Goal: Information Seeking & Learning: Understand process/instructions

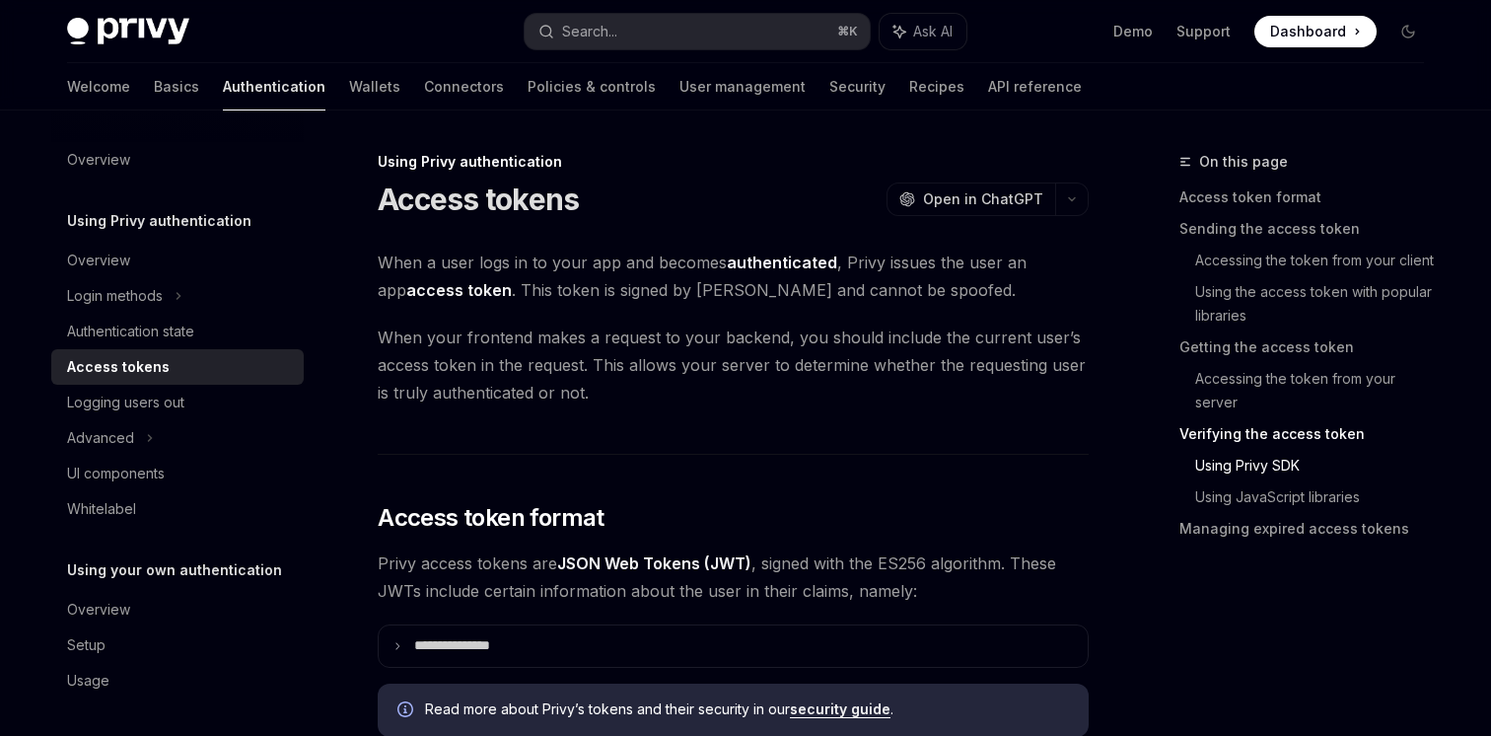
scroll to position [3242, 0]
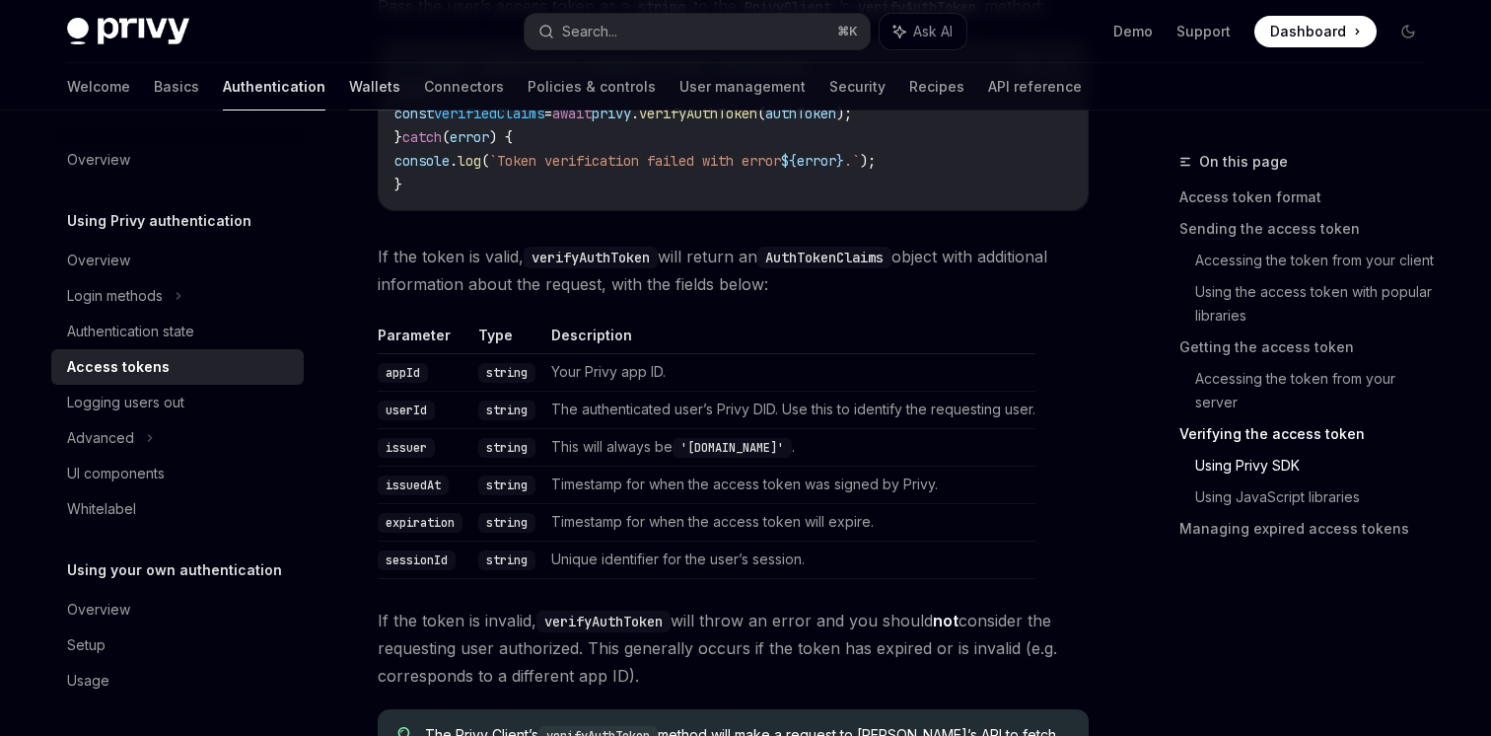
click at [349, 75] on link "Wallets" at bounding box center [374, 86] width 51 height 47
type textarea "*"
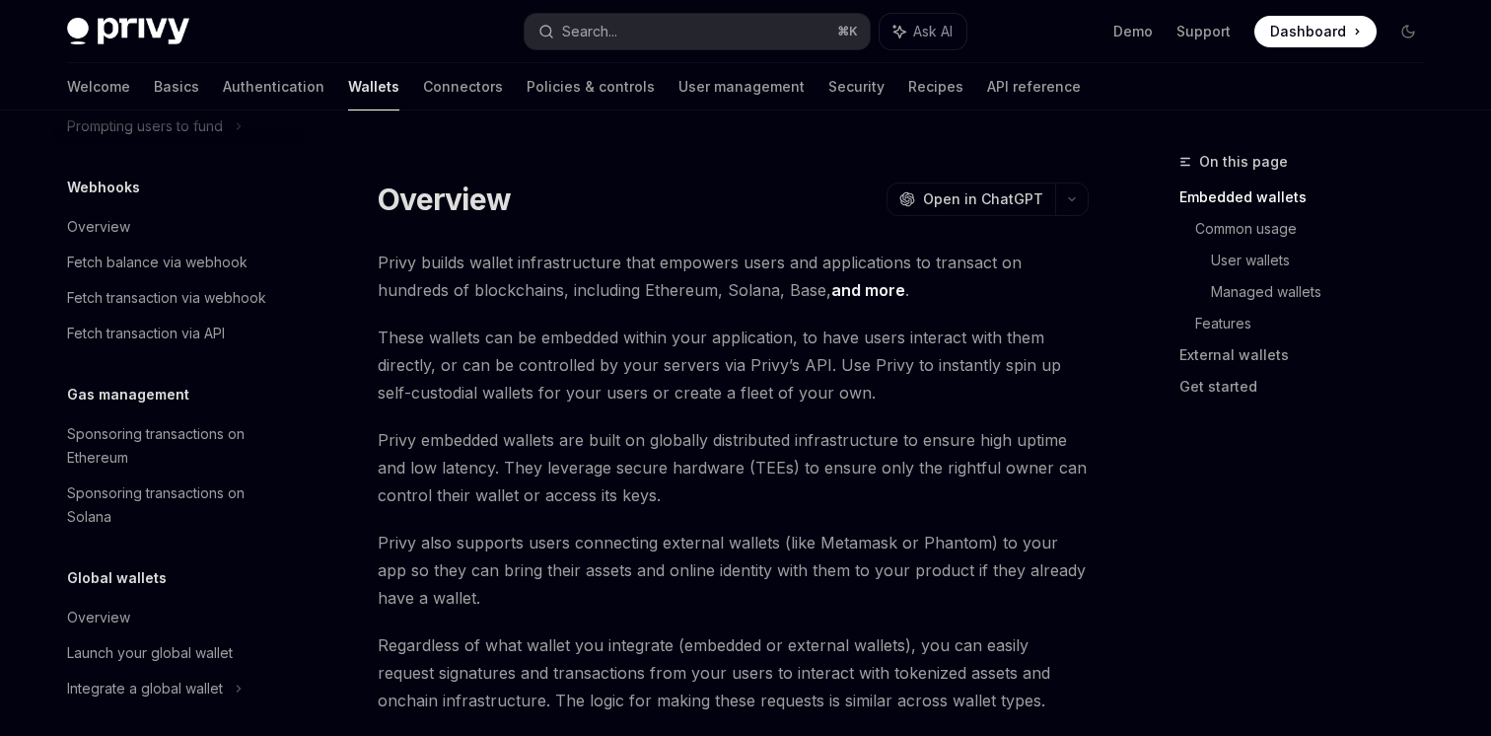
scroll to position [970, 0]
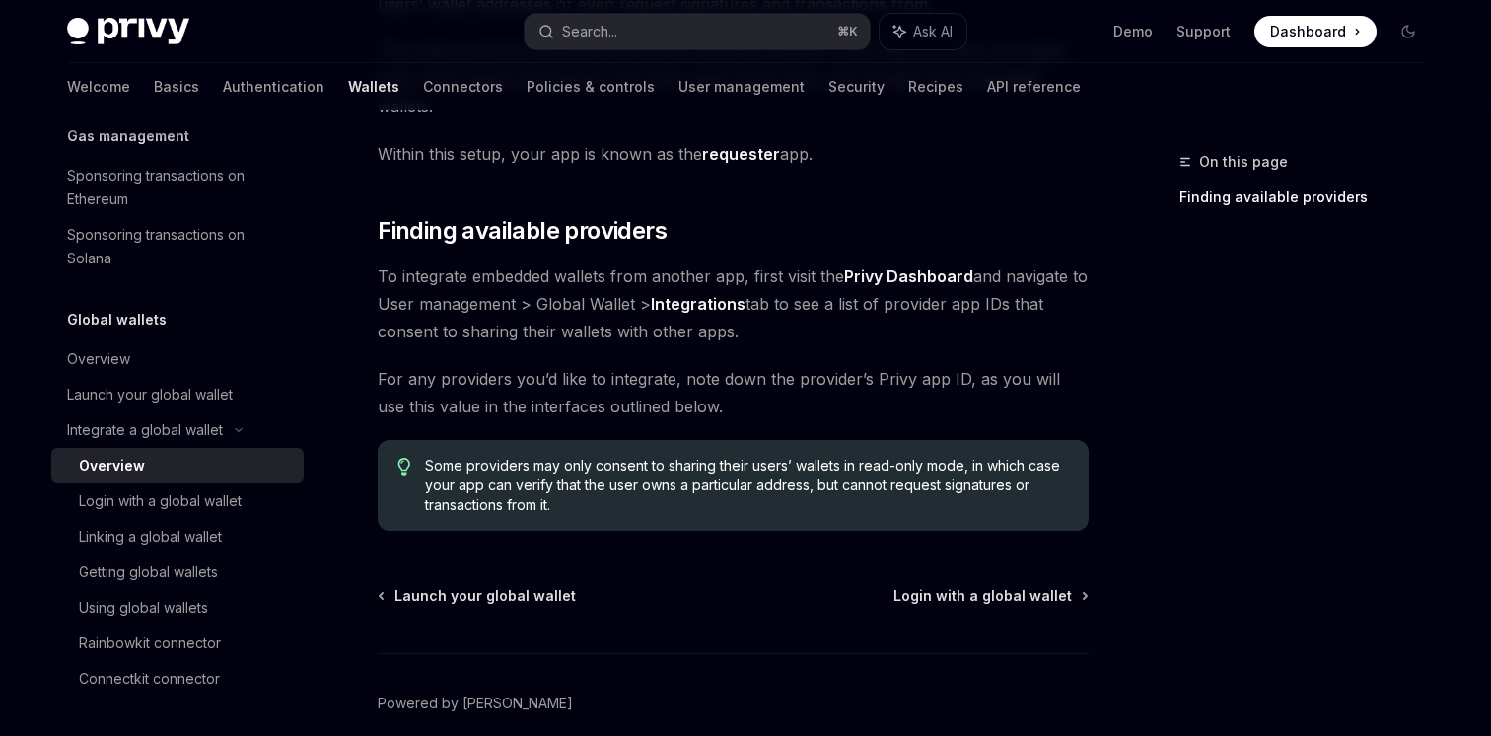
scroll to position [346, 0]
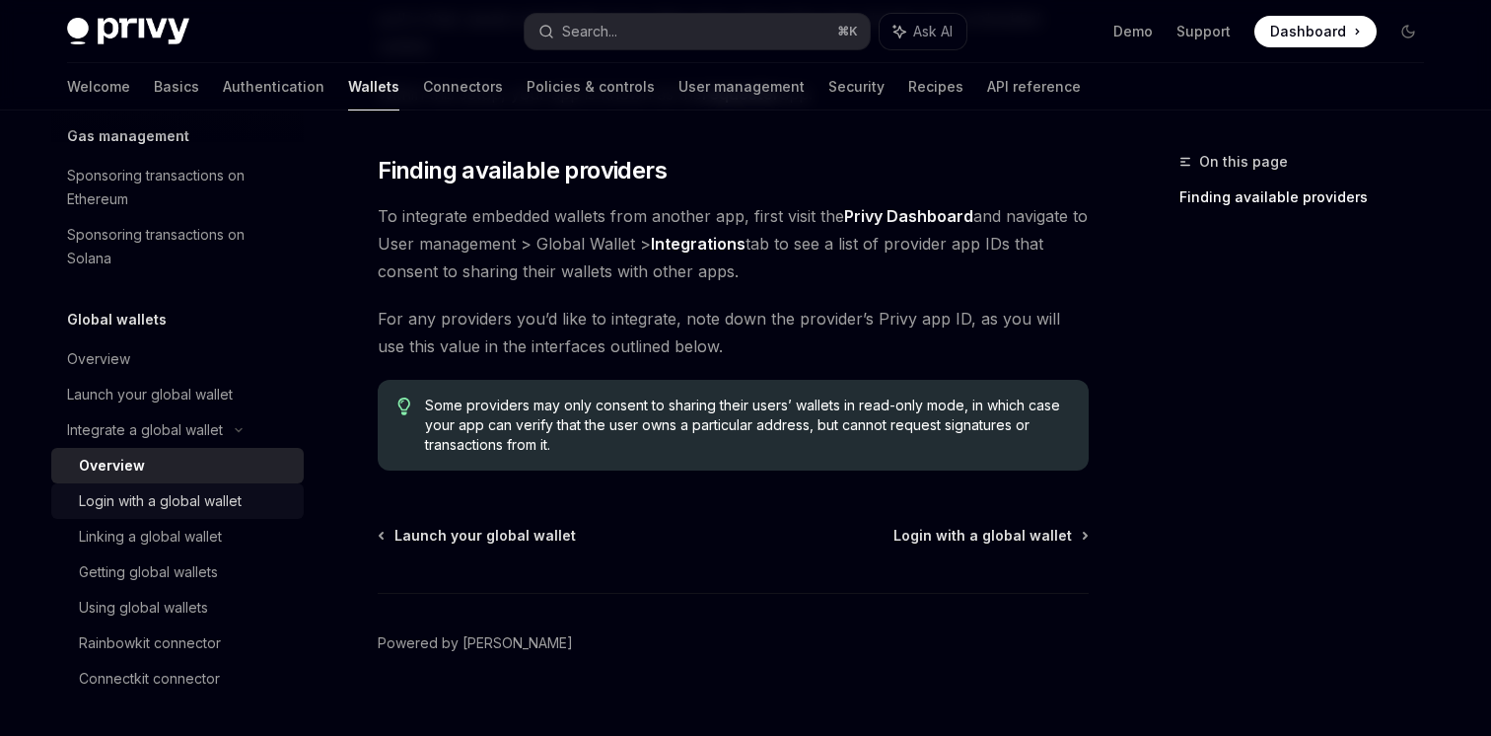
click at [135, 495] on div "Login with a global wallet" at bounding box center [160, 501] width 163 height 24
type textarea "*"
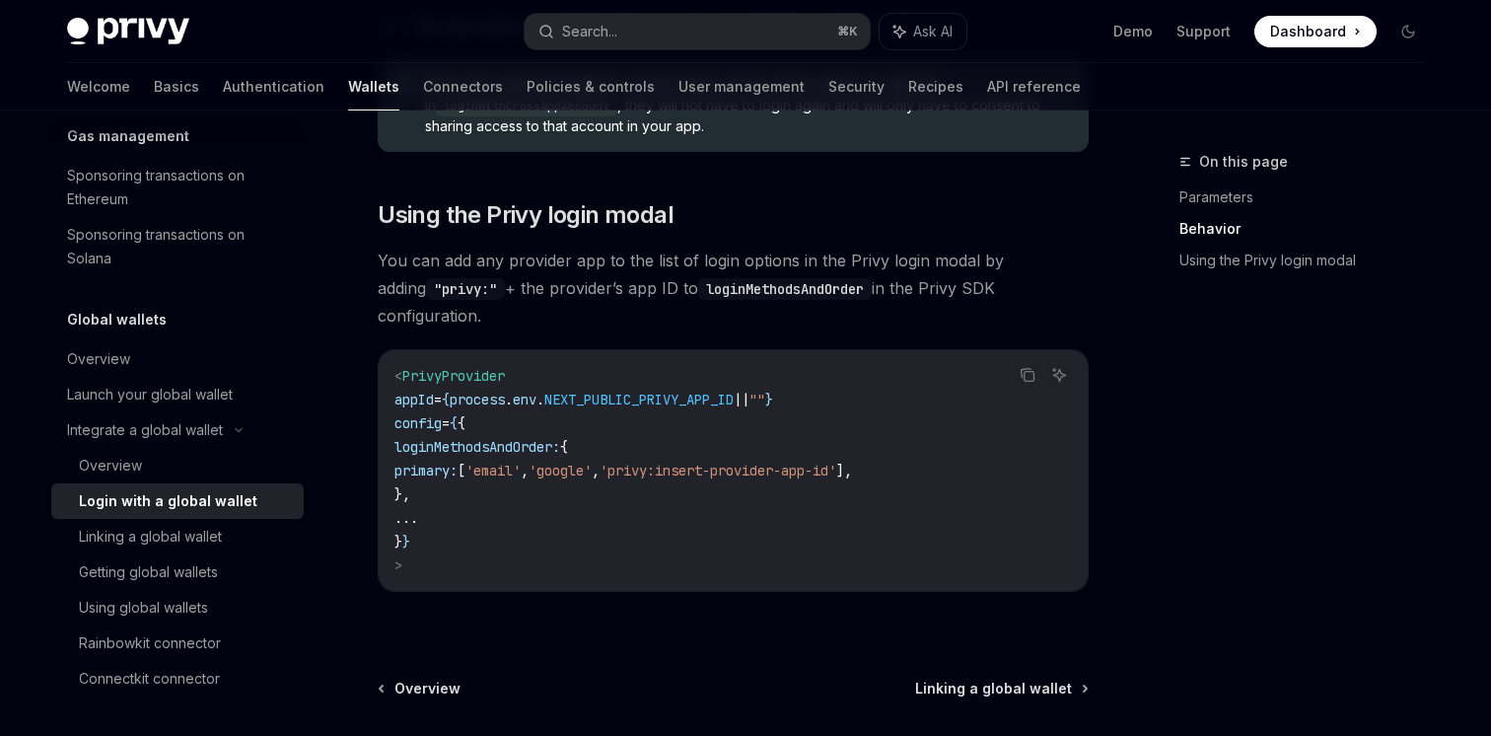
scroll to position [1340, 0]
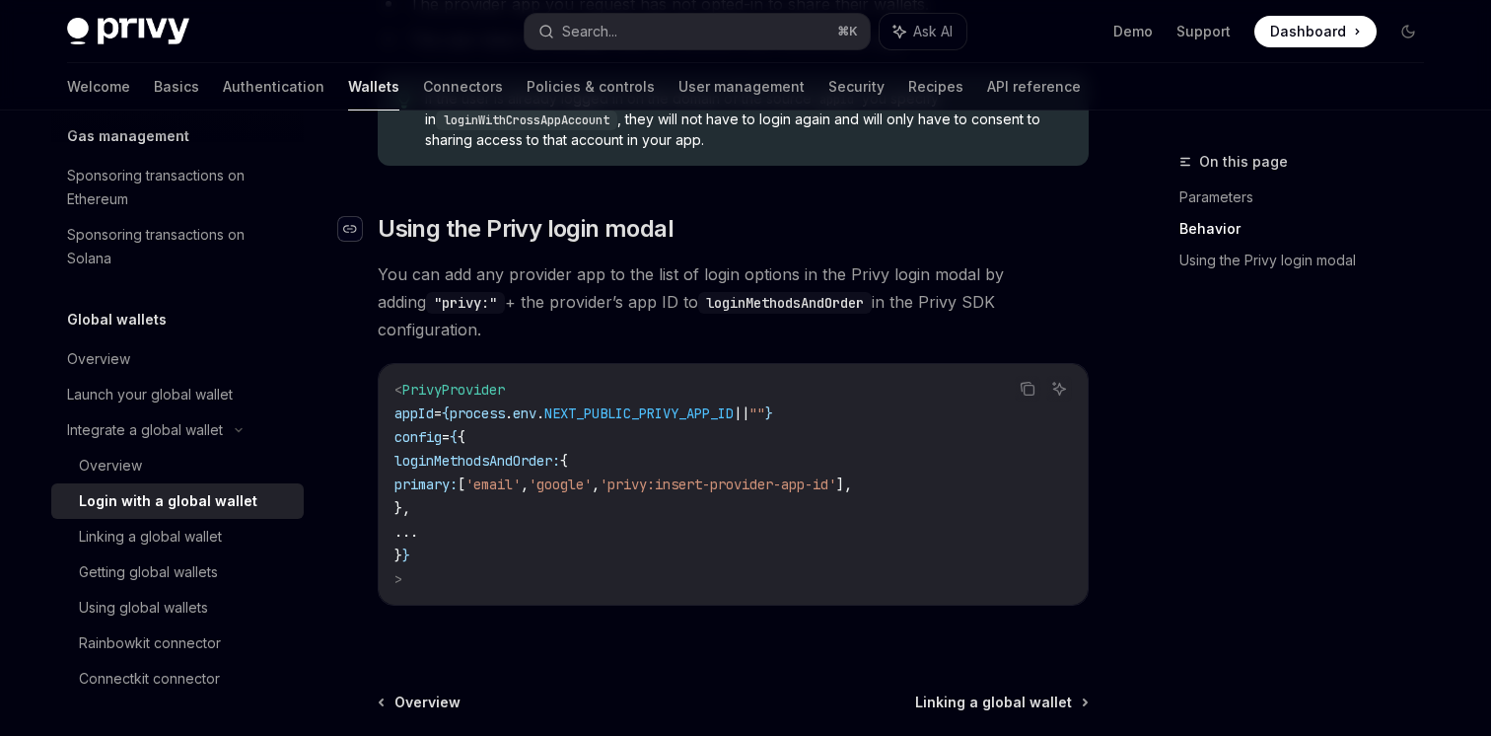
click at [355, 235] on icon "Navigate to header" at bounding box center [350, 229] width 14 height 12
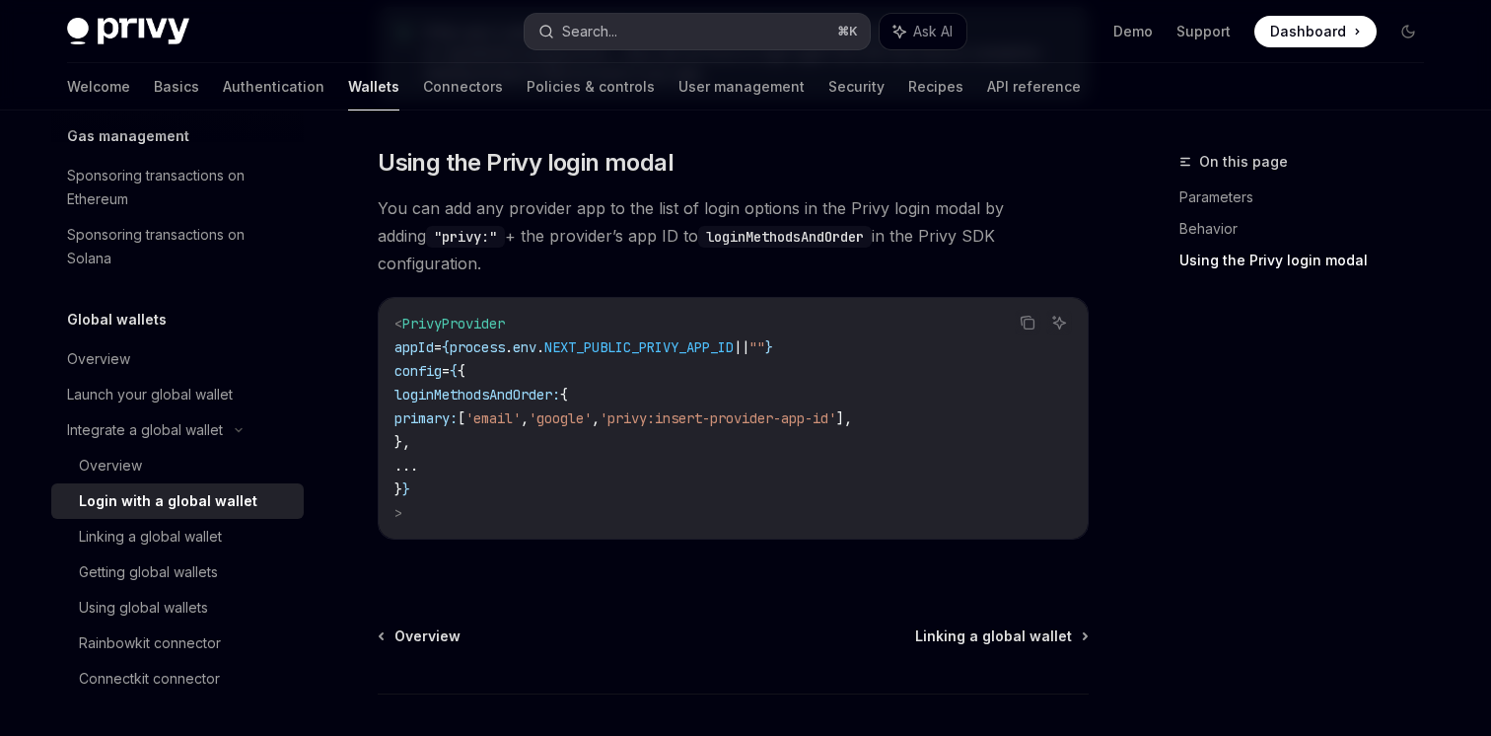
scroll to position [1410, 0]
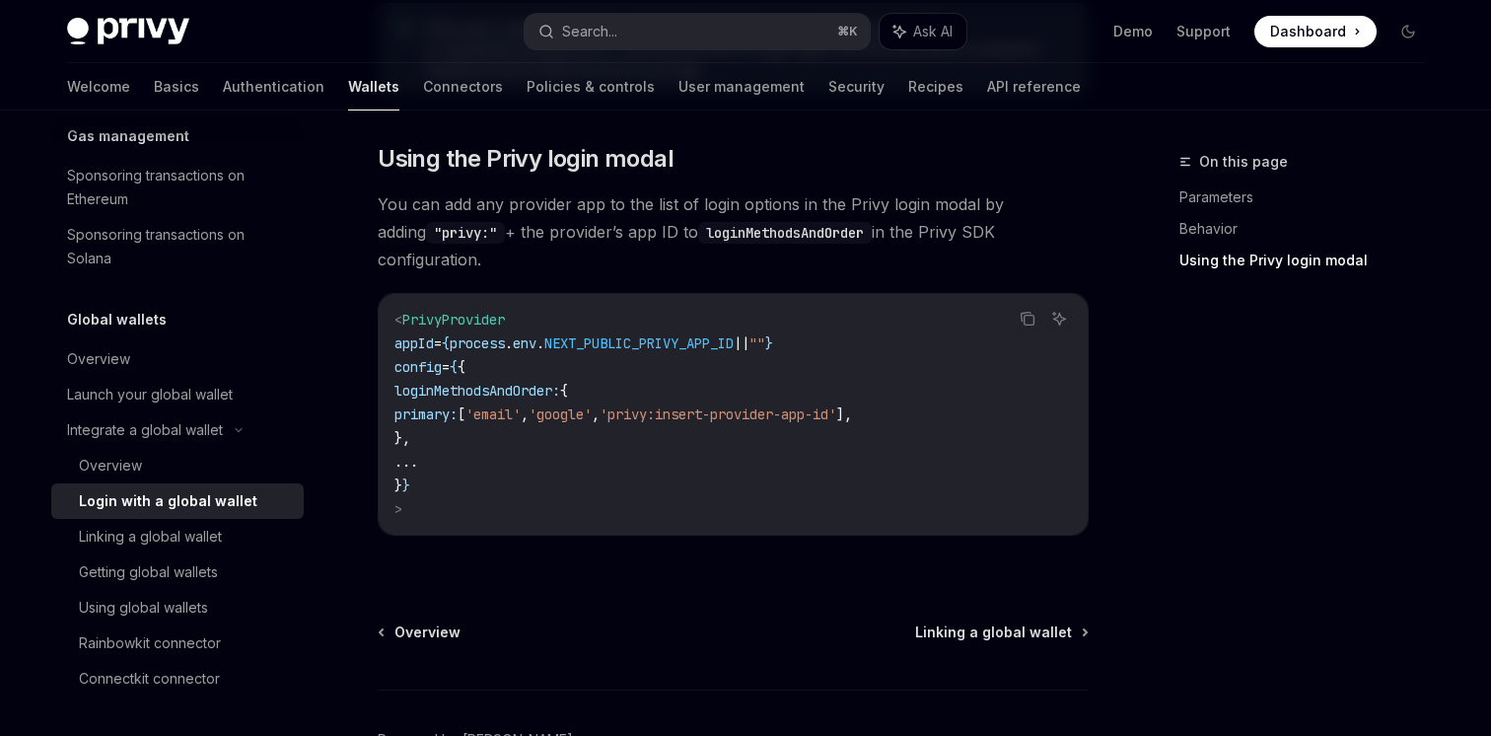
click at [523, 403] on code "< PrivyProvider appId = { process . env . NEXT_PUBLIC_PRIVY_APP_ID || "" } conf…" at bounding box center [732, 414] width 677 height 213
drag, startPoint x: 489, startPoint y: 165, endPoint x: 670, endPoint y: 169, distance: 181.5
click at [670, 169] on span "Using the Privy login modal" at bounding box center [526, 159] width 296 height 32
drag, startPoint x: 450, startPoint y: 372, endPoint x: 461, endPoint y: 404, distance: 34.6
click at [461, 405] on code "< PrivyProvider appId = { process . env . NEXT_PUBLIC_PRIVY_APP_ID || "" } conf…" at bounding box center [732, 414] width 677 height 213
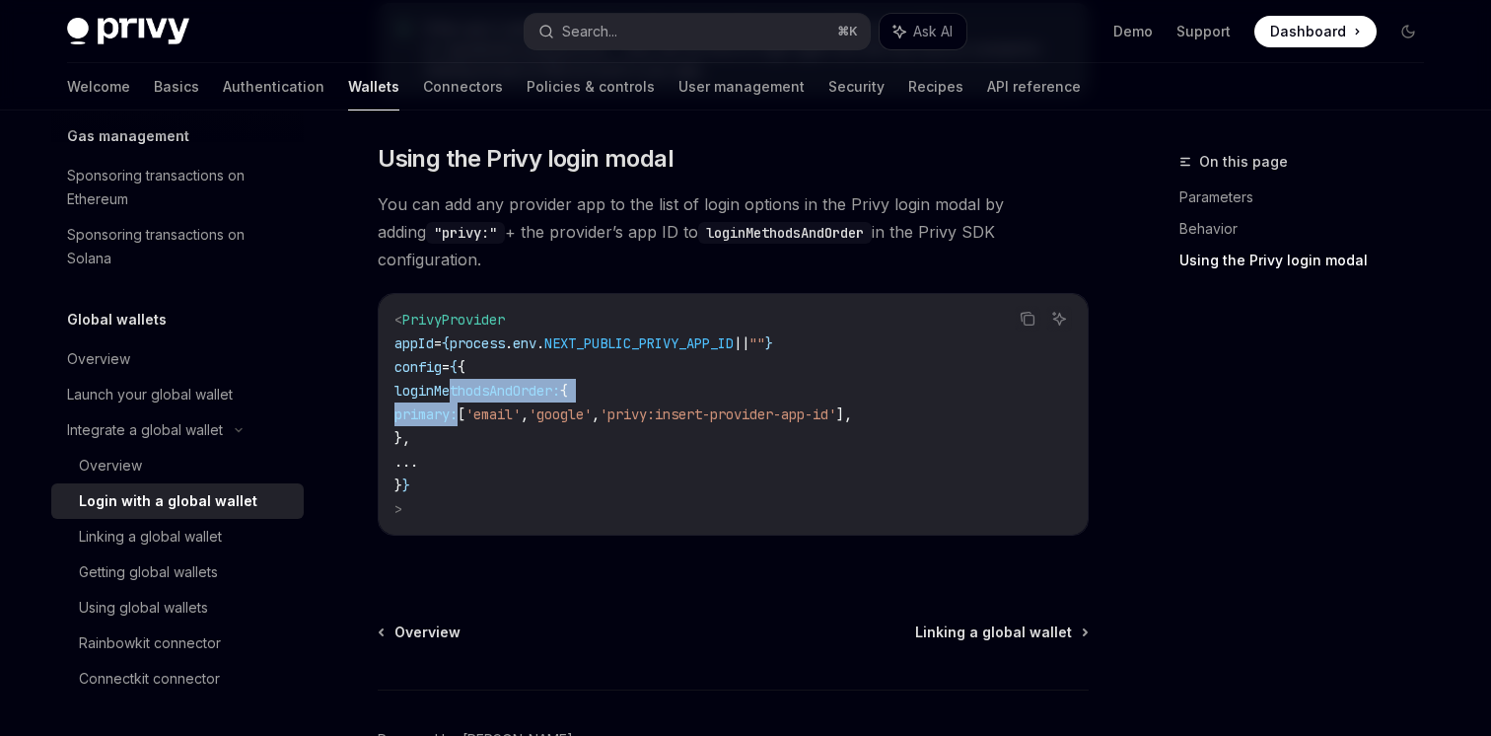
click at [410, 429] on span "}," at bounding box center [402, 438] width 16 height 18
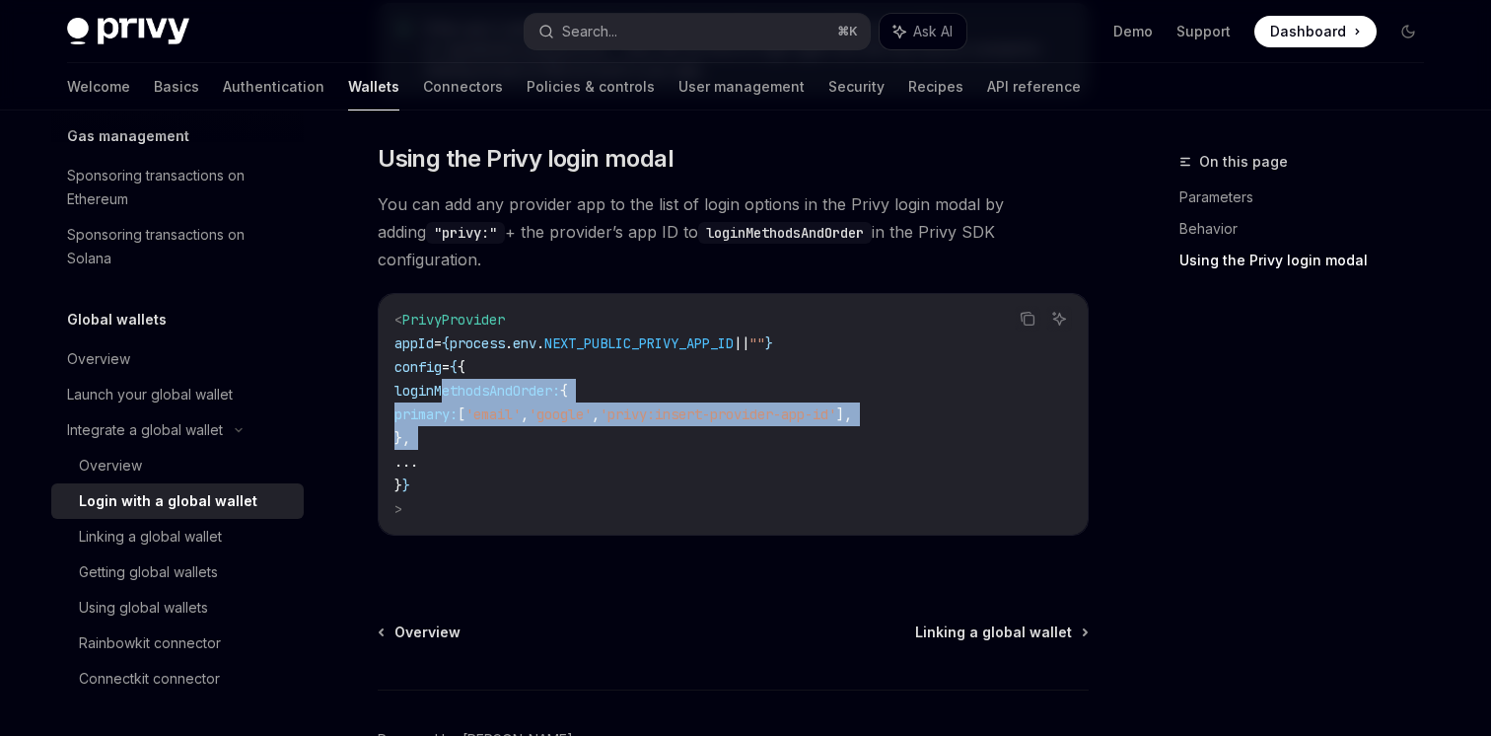
drag, startPoint x: 459, startPoint y: 421, endPoint x: 445, endPoint y: 379, distance: 44.9
click at [445, 379] on code "< PrivyProvider appId = { process . env . NEXT_PUBLIC_PRIVY_APP_ID || "" } conf…" at bounding box center [732, 414] width 677 height 213
click at [517, 382] on span "loginMethodsAndOrder:" at bounding box center [477, 391] width 166 height 18
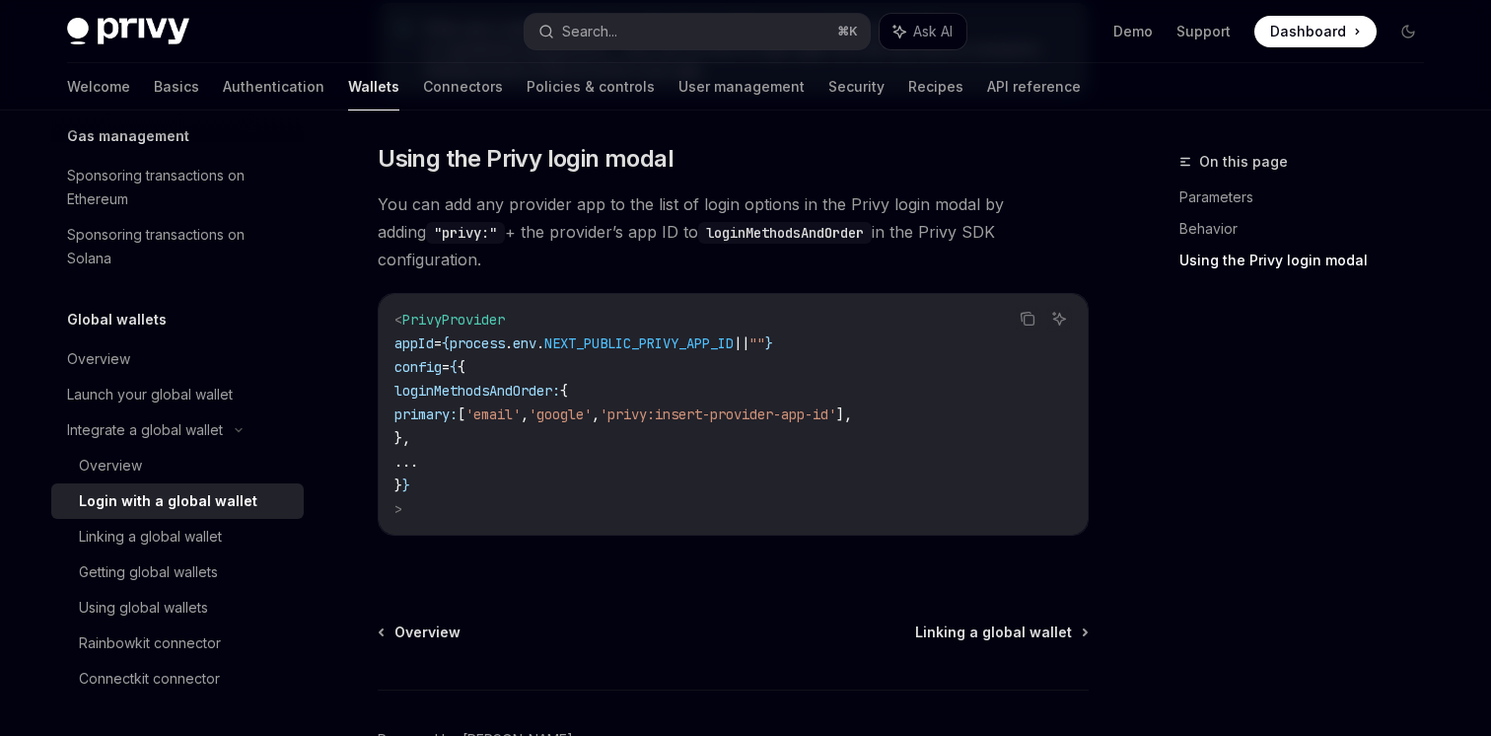
click at [517, 382] on span "loginMethodsAndOrder:" at bounding box center [477, 391] width 166 height 18
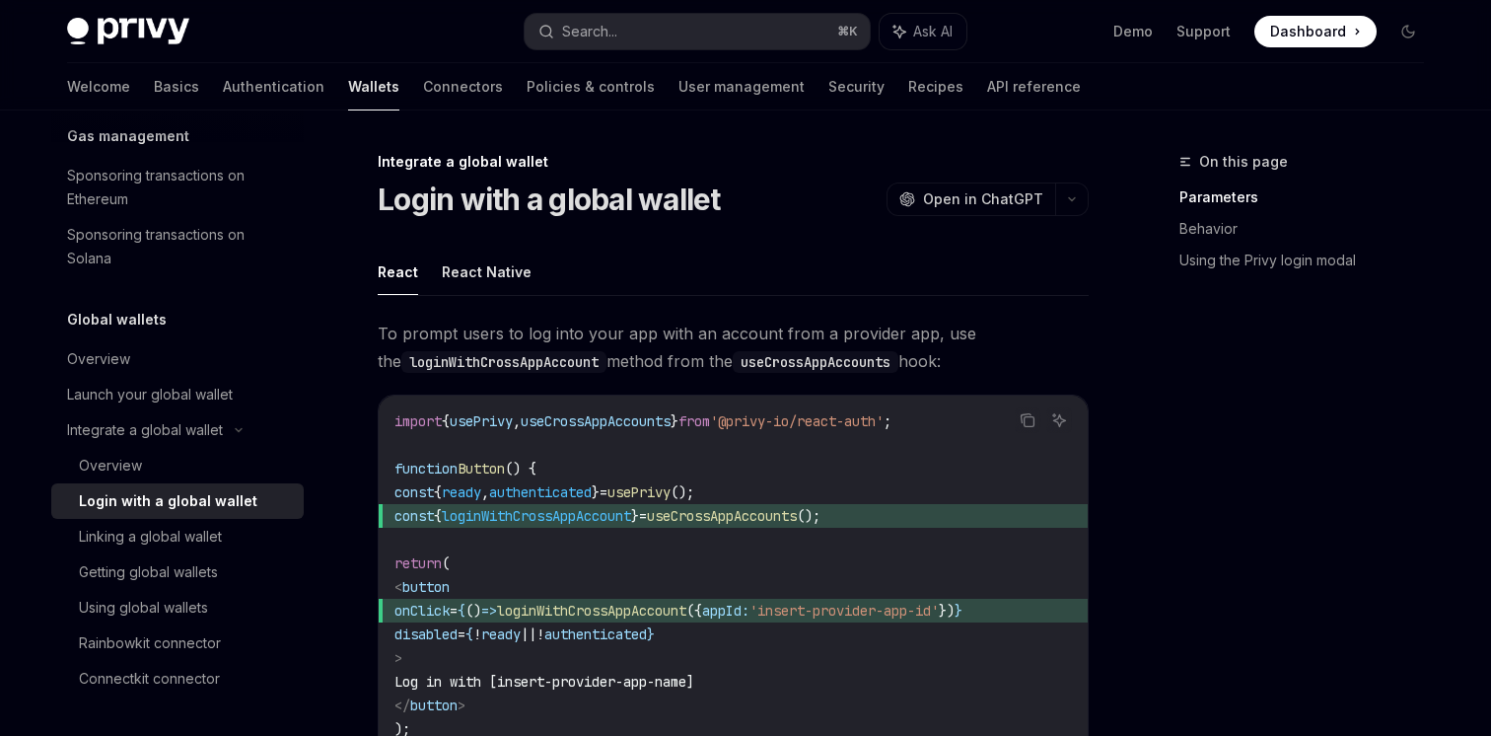
scroll to position [33, 0]
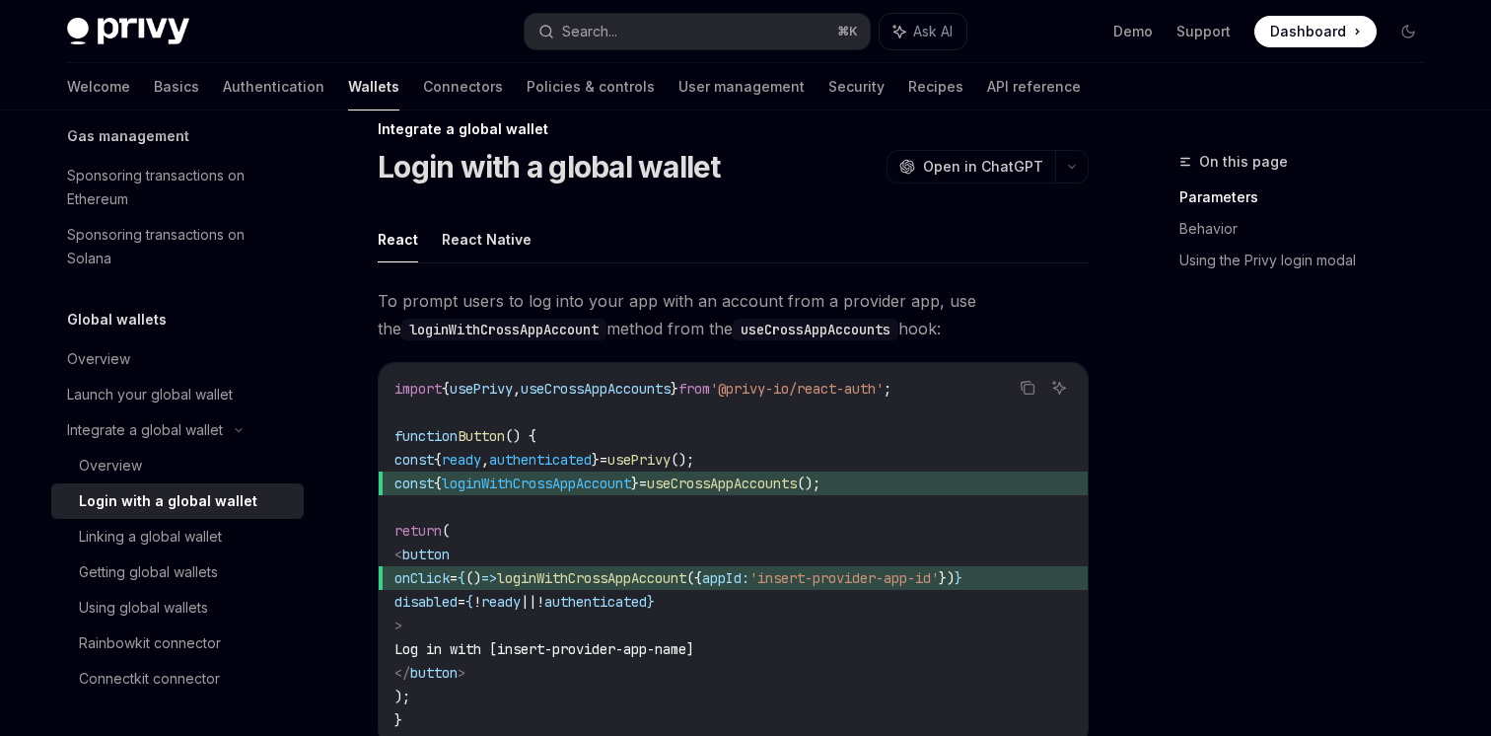
click at [541, 481] on span "loginWithCrossAppAccount" at bounding box center [536, 483] width 189 height 18
copy span "loginWithCrossAppAccount"
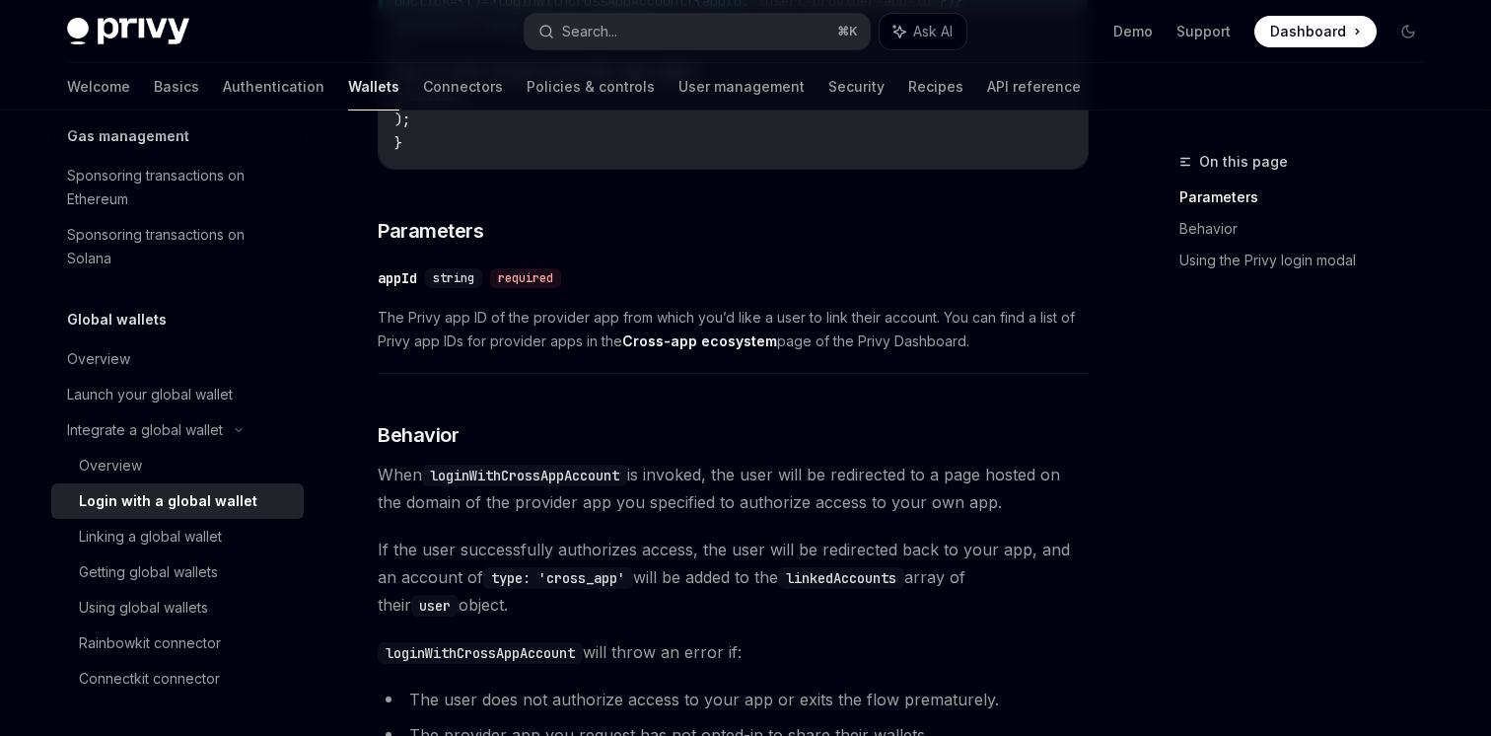
scroll to position [615, 0]
